Goal: Book appointment/travel/reservation

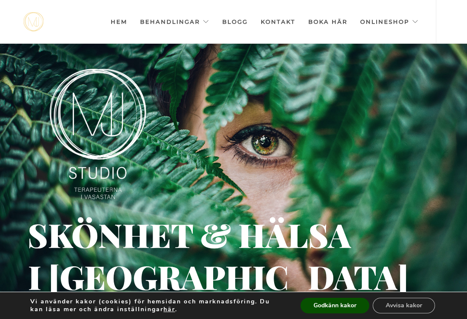
click at [333, 313] on button "Godkänn kakor" at bounding box center [335, 306] width 69 height 16
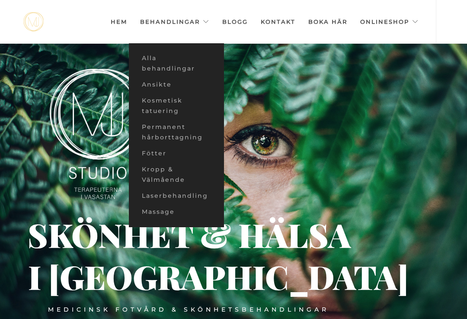
click at [157, 85] on link "Ansikte" at bounding box center [176, 85] width 95 height 16
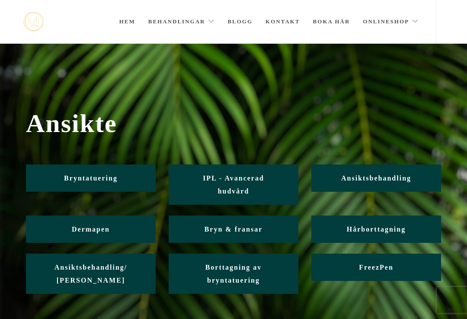
click at [391, 184] on link "Ansiktsbehandling" at bounding box center [377, 177] width 130 height 27
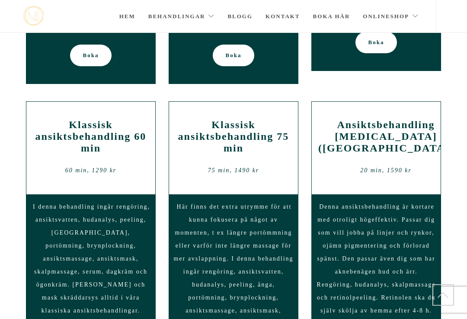
scroll to position [666, 0]
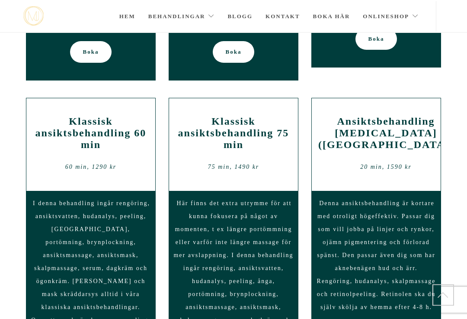
click at [440, 120] on div "Ansiktsbehandling [MEDICAL_DATA] ([GEOGRAPHIC_DATA]) 20 min, 1590 kr" at bounding box center [376, 145] width 129 height 93
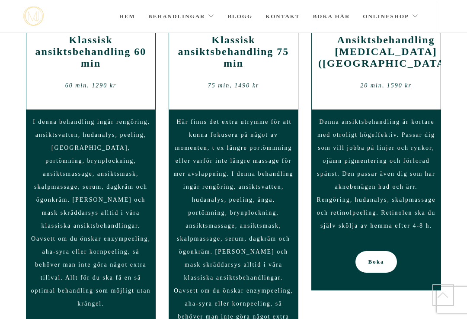
scroll to position [748, 0]
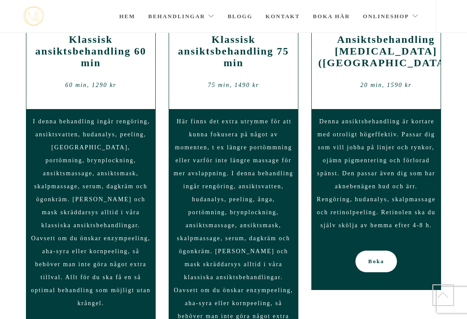
click at [7, 32] on div "Hem Behandlingar Alla behandlingar Ansikte Kosmetisk tatuering Permanent hårbor…" at bounding box center [233, 16] width 467 height 33
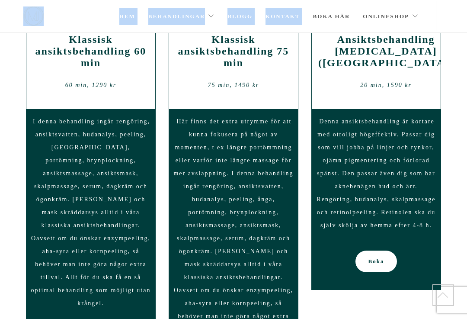
click at [6, 31] on div "Hem Behandlingar Alla behandlingar Ansikte Kosmetisk tatuering Permanent hårbor…" at bounding box center [233, 16] width 467 height 33
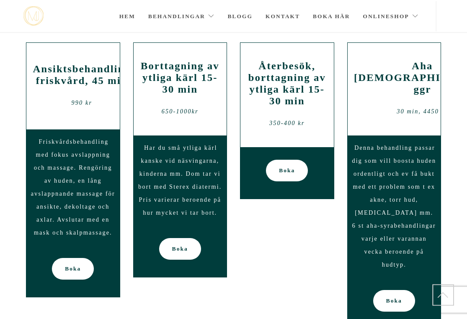
scroll to position [1143, 0]
click at [4, 30] on div "Hem Behandlingar Alla behandlingar Ansikte Kosmetisk tatuering Permanent hårbor…" at bounding box center [233, 16] width 467 height 33
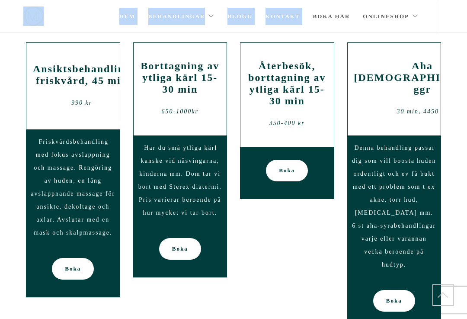
click at [2, 28] on div "Hem Behandlingar Alla behandlingar Ansikte Kosmetisk tatuering Permanent hårbor…" at bounding box center [233, 16] width 467 height 33
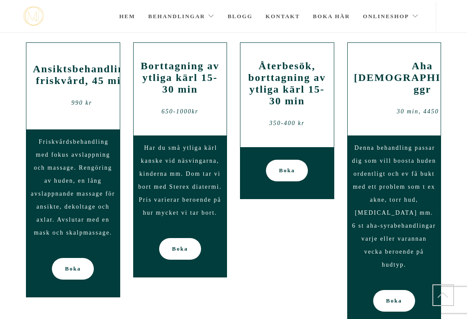
click at [0, 28] on div "Hem Behandlingar Alla behandlingar Ansikte Kosmetisk tatuering Permanent hårbor…" at bounding box center [233, 16] width 467 height 33
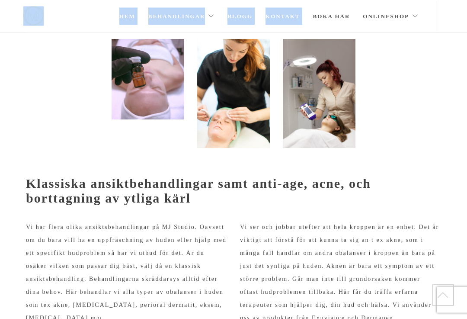
scroll to position [0, 0]
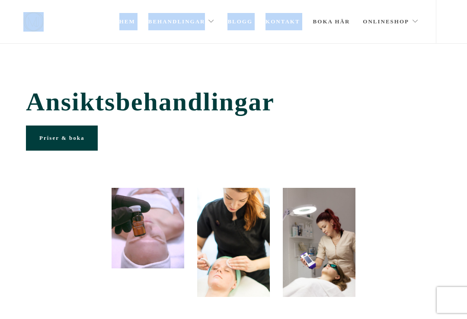
click at [83, 136] on span "Priser & boka" at bounding box center [61, 138] width 45 height 6
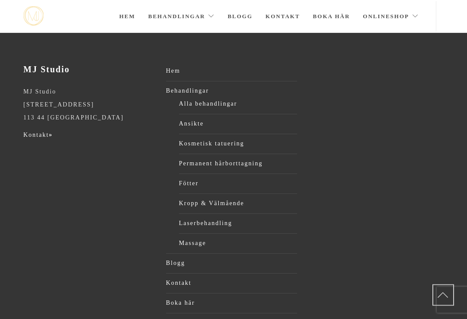
scroll to position [1787, 0]
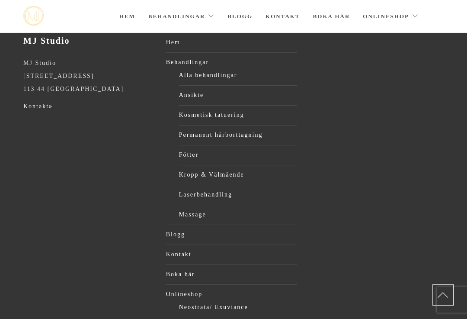
click at [234, 301] on link "Neostrata/ Exuviance" at bounding box center [238, 307] width 119 height 13
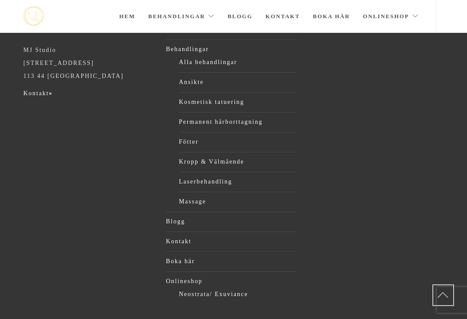
scroll to position [1801, 0]
